Goal: Navigation & Orientation: Find specific page/section

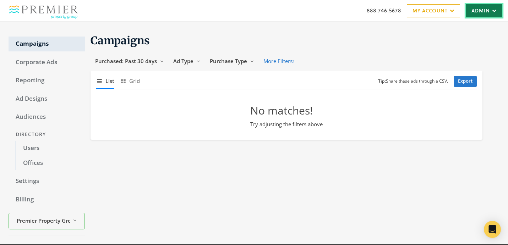
click at [487, 11] on link "Admin" at bounding box center [484, 10] width 37 height 13
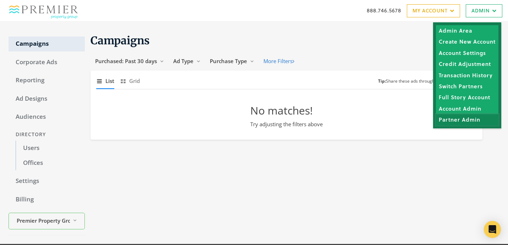
click at [458, 123] on link "Partner Admin" at bounding box center [467, 119] width 62 height 11
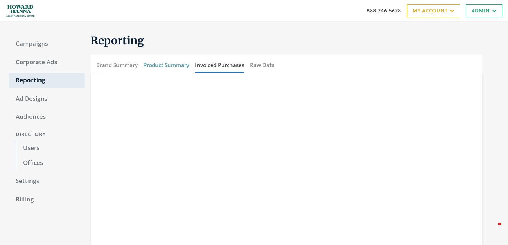
click at [178, 67] on button "Product Summary" at bounding box center [166, 65] width 46 height 15
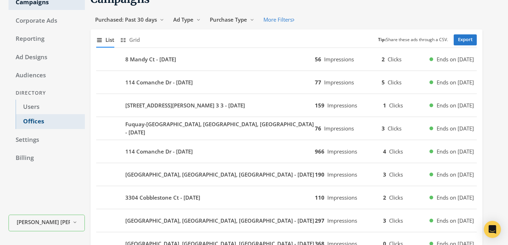
scroll to position [55, 0]
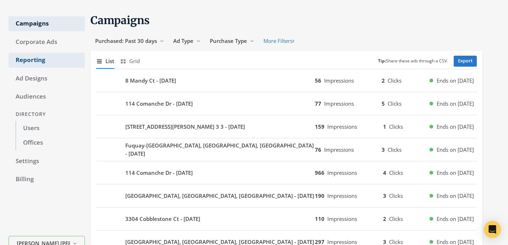
click at [43, 63] on link "Reporting" at bounding box center [47, 60] width 76 height 15
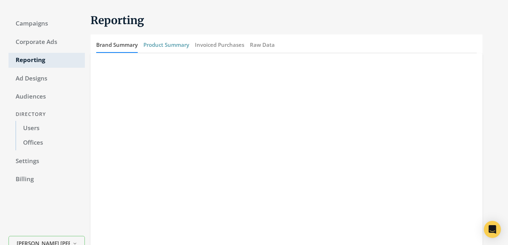
click at [168, 43] on button "Product Summary" at bounding box center [166, 44] width 46 height 15
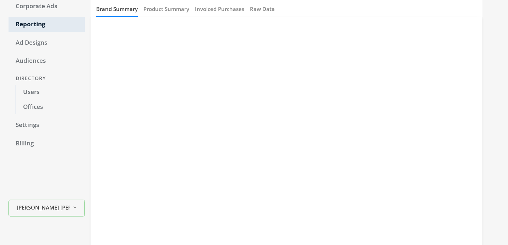
scroll to position [56, 0]
click at [167, 9] on button "Product Summary" at bounding box center [166, 8] width 46 height 15
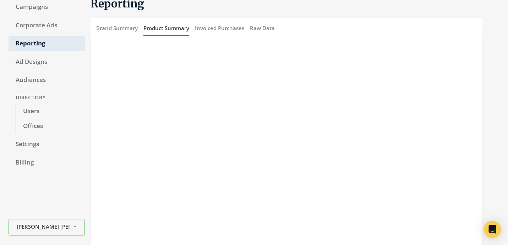
scroll to position [36, 0]
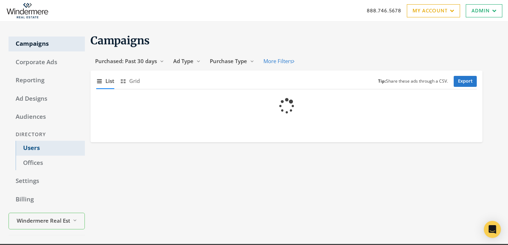
click at [30, 145] on link "Users" at bounding box center [50, 148] width 69 height 15
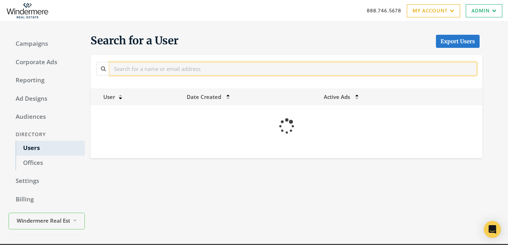
click at [134, 71] on input "text" at bounding box center [293, 68] width 367 height 13
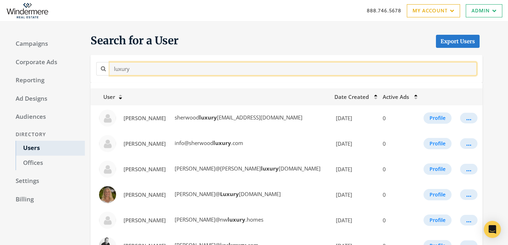
click at [134, 71] on input "luxury" at bounding box center [293, 68] width 367 height 13
type input "premier"
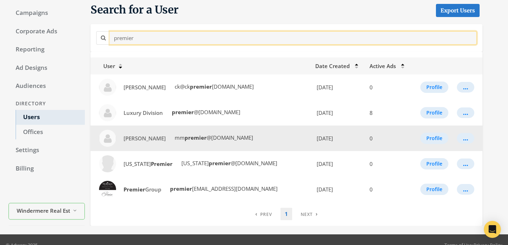
scroll to position [38, 0]
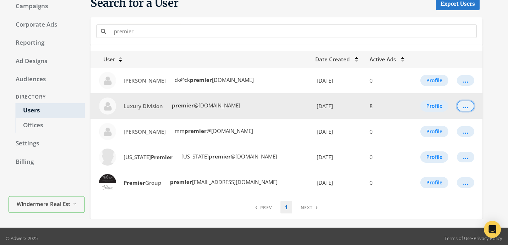
click at [465, 107] on div "..." at bounding box center [465, 106] width 5 height 1
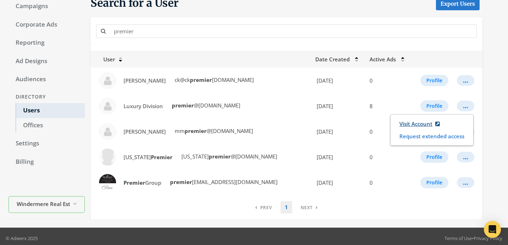
click at [404, 120] on link "Visit Account" at bounding box center [420, 124] width 50 height 13
